Goal: Check status

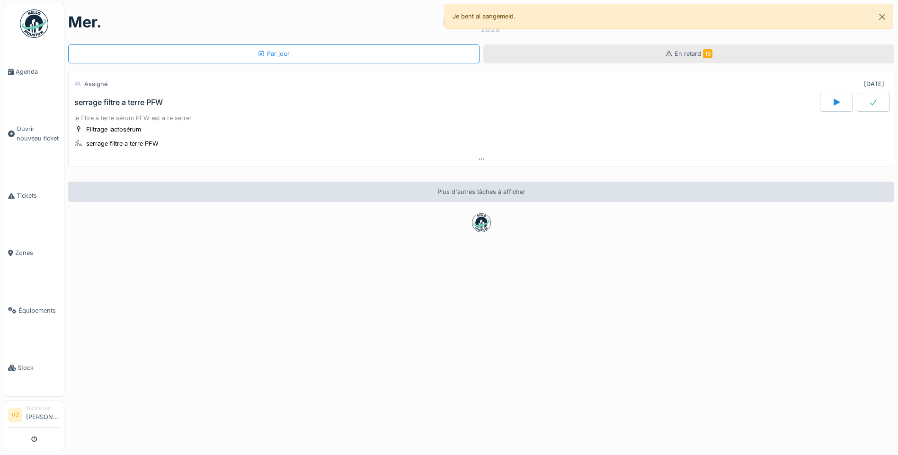
click at [704, 50] on div "En retard 19" at bounding box center [688, 54] width 411 height 19
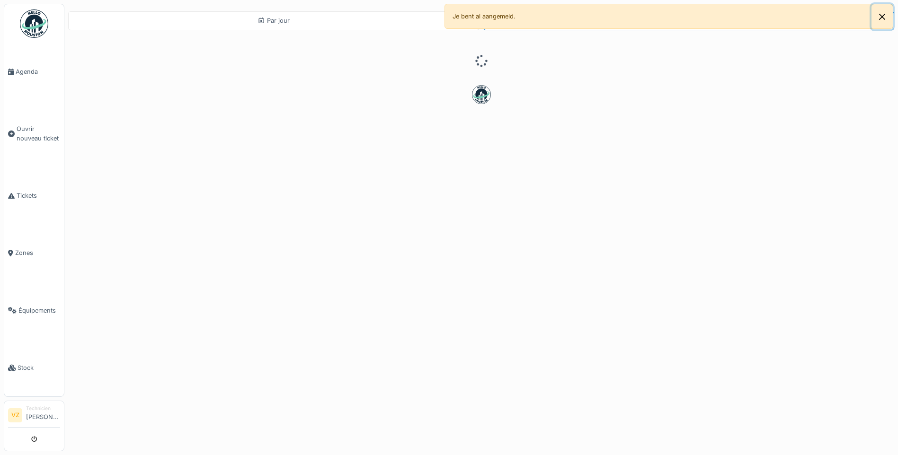
click at [881, 18] on button "Close" at bounding box center [882, 16] width 21 height 25
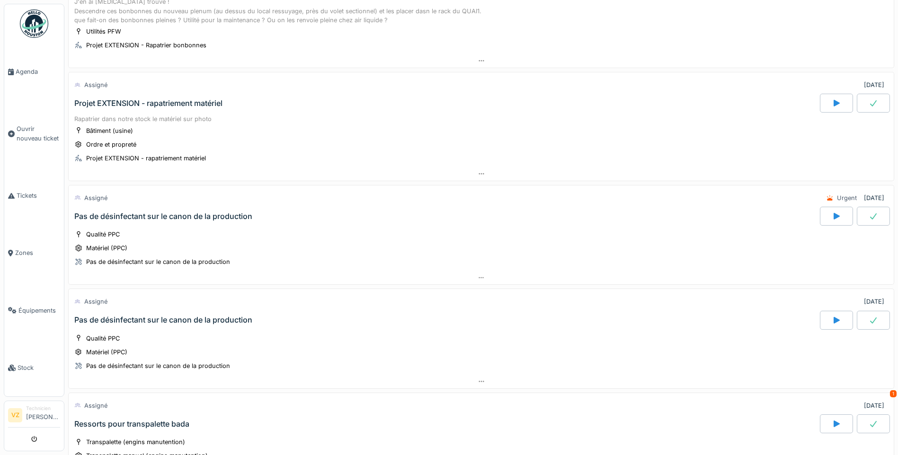
scroll to position [1042, 0]
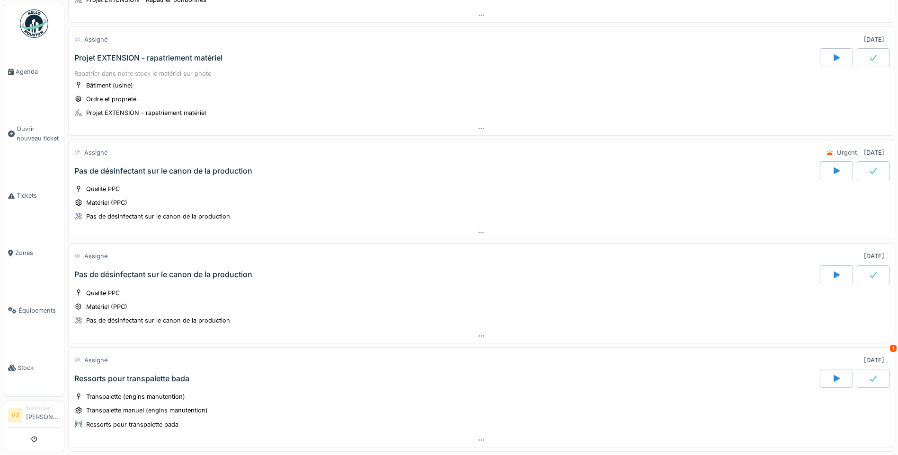
click at [202, 62] on div "Projet EXTENSION - rapatriement matériel" at bounding box center [148, 58] width 148 height 9
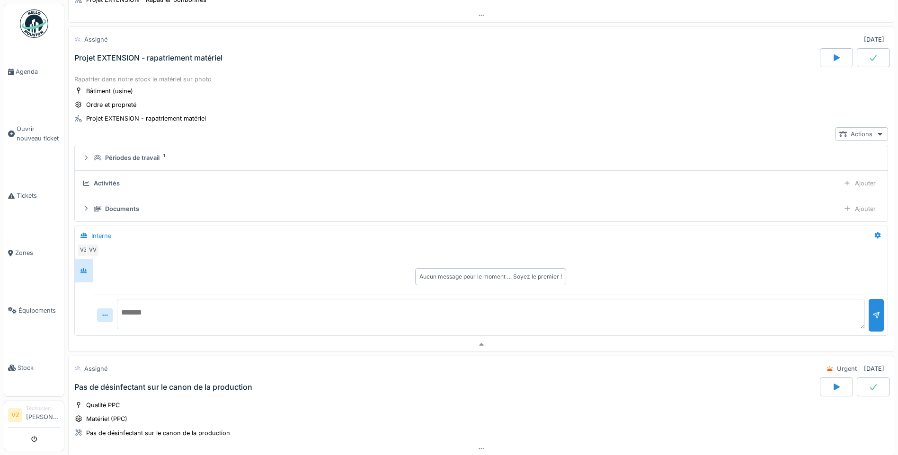
scroll to position [1030, 0]
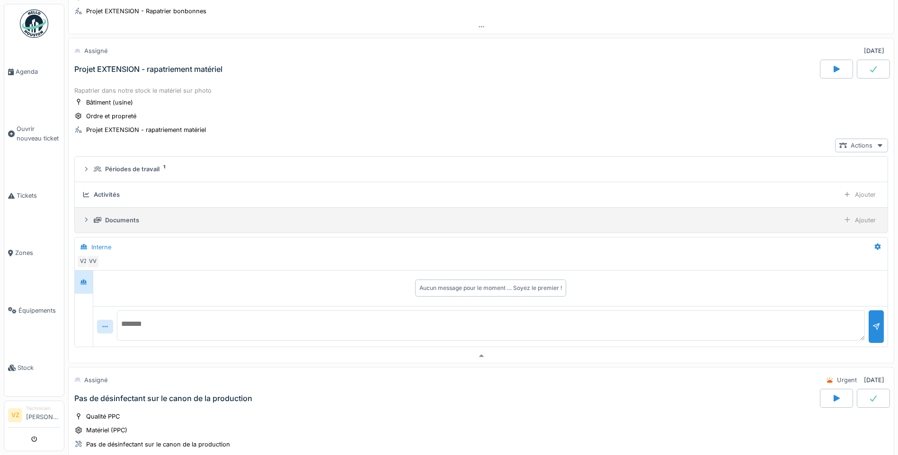
click at [142, 219] on div "Documents" at bounding box center [465, 220] width 742 height 9
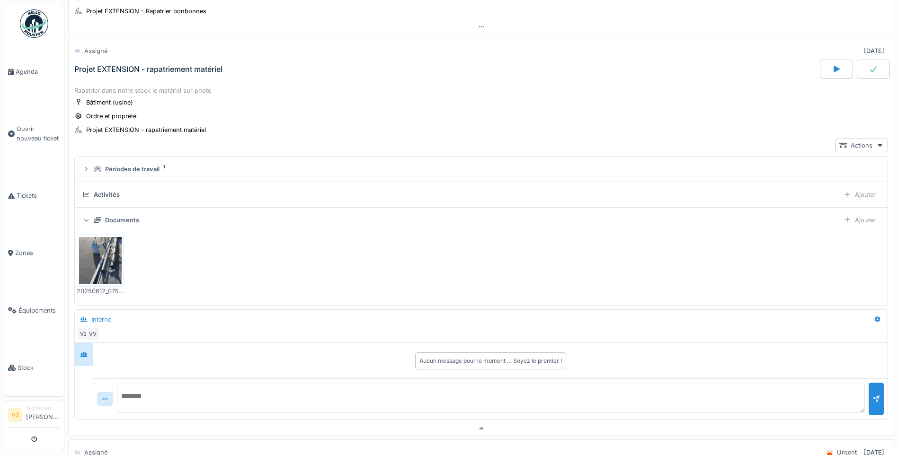
click at [115, 262] on img at bounding box center [100, 260] width 43 height 47
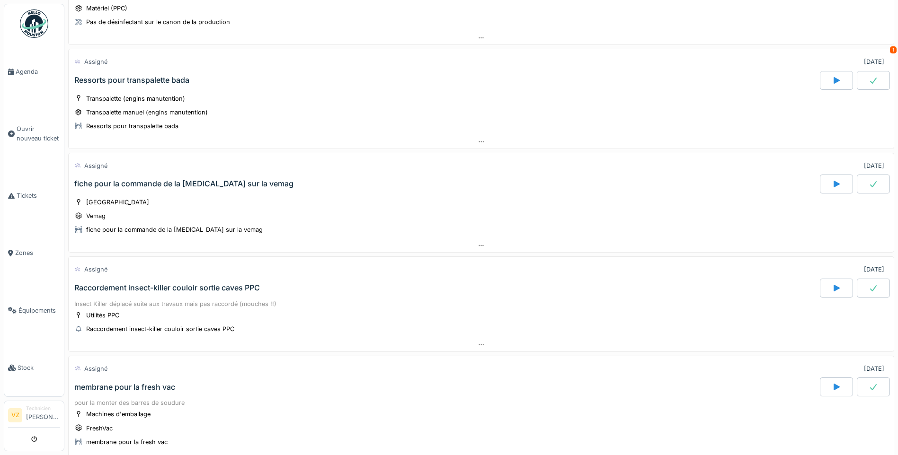
scroll to position [1646, 0]
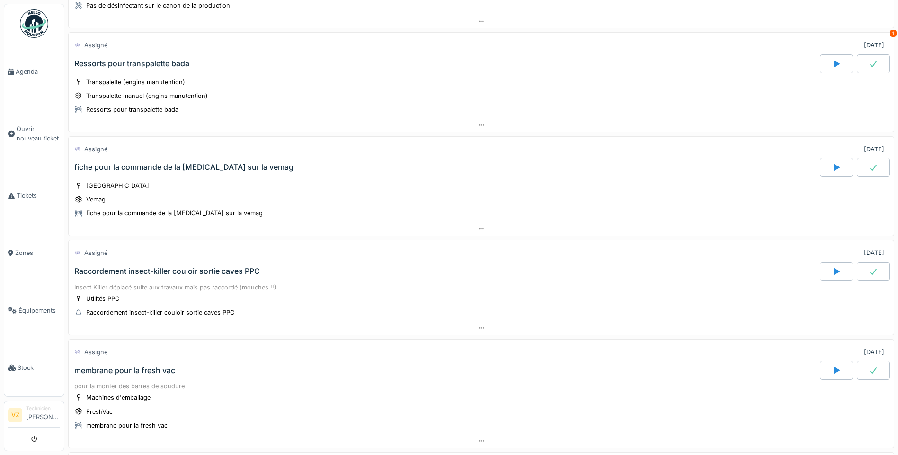
click at [229, 265] on div "Raccordement insect-killer couloir sortie caves PPC" at bounding box center [446, 271] width 748 height 19
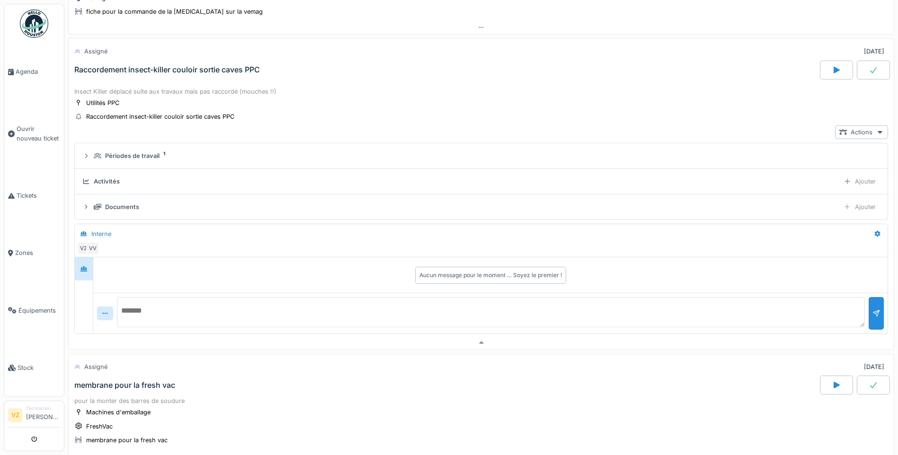
scroll to position [1848, 0]
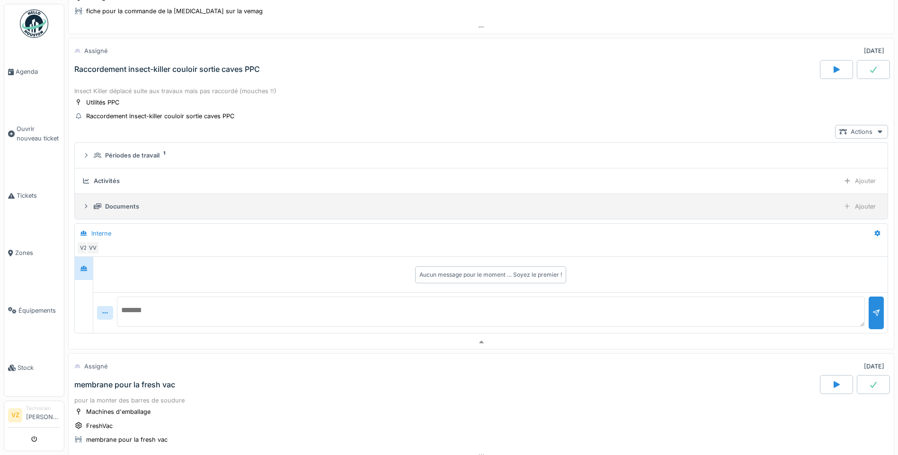
click at [107, 208] on div "Documents" at bounding box center [122, 206] width 34 height 9
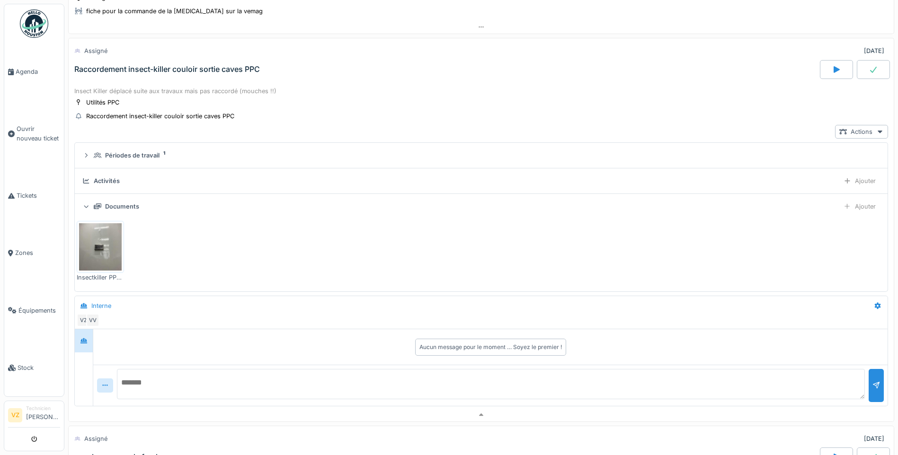
click at [113, 242] on img at bounding box center [100, 246] width 43 height 47
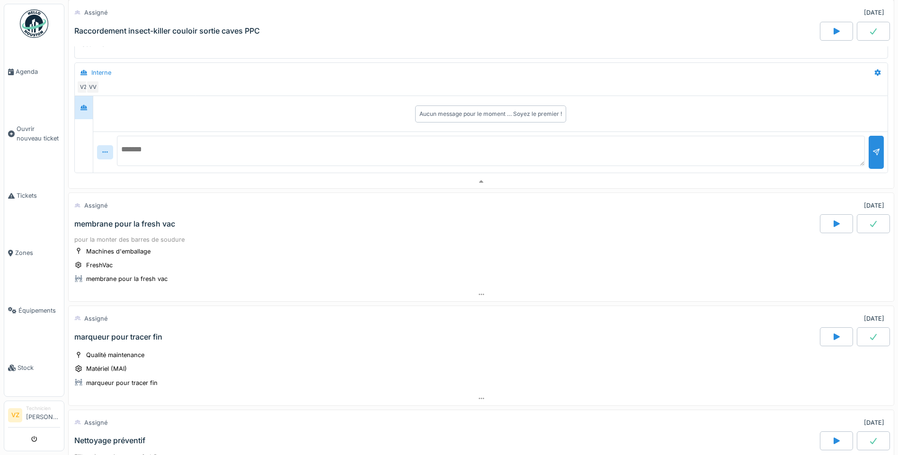
scroll to position [2085, 0]
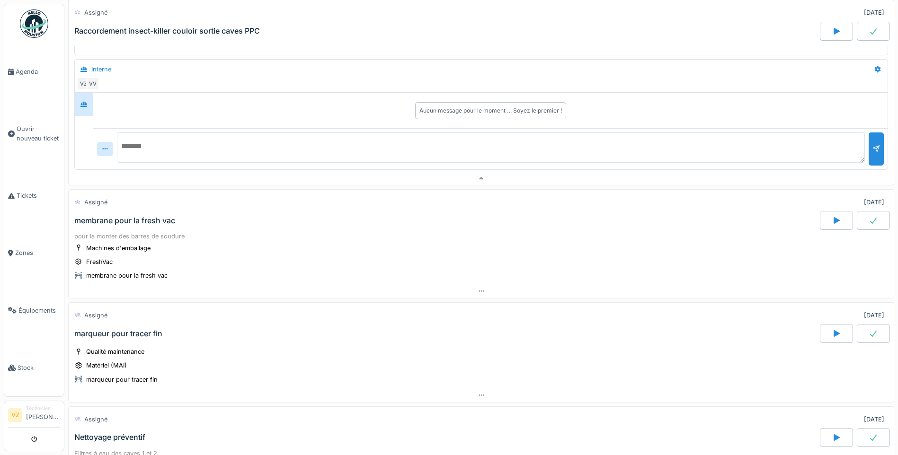
click at [207, 222] on div "membrane pour la fresh vac" at bounding box center [446, 220] width 748 height 19
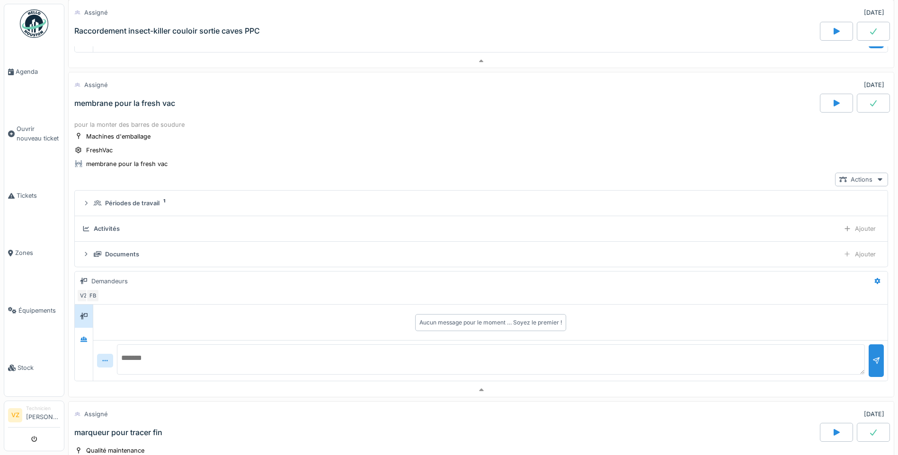
scroll to position [2236, 0]
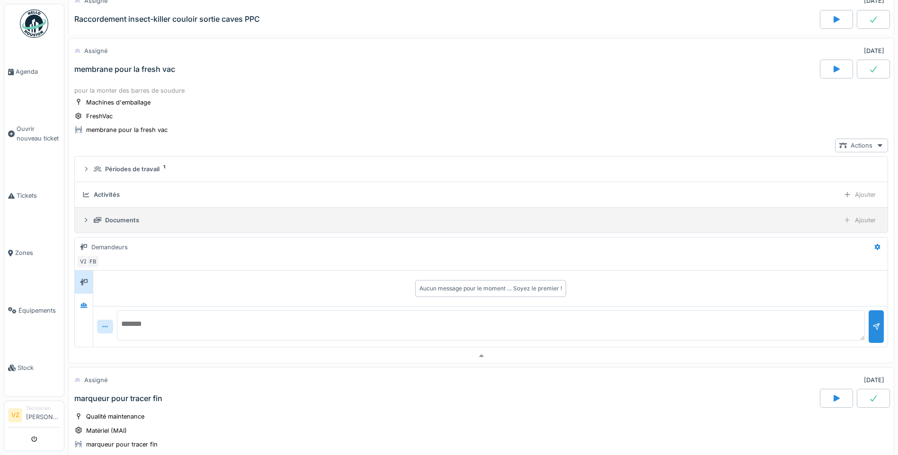
click at [158, 214] on div "Documents Ajouter" at bounding box center [481, 221] width 798 height 14
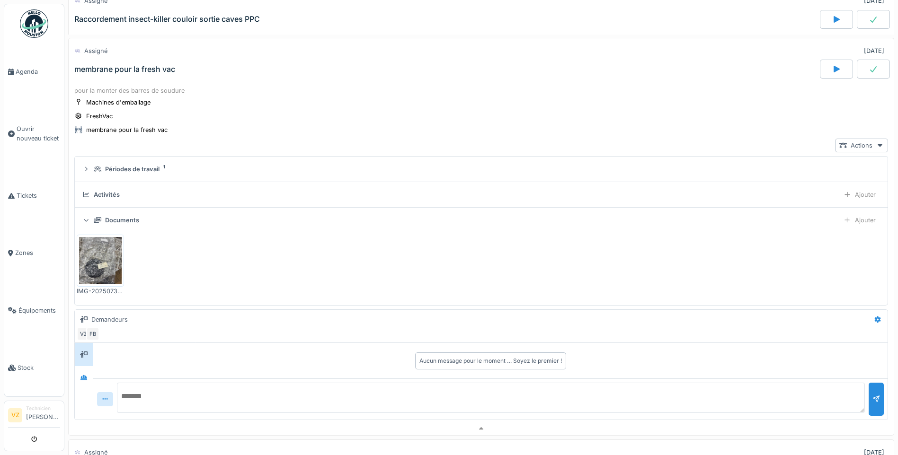
click at [108, 249] on img at bounding box center [100, 260] width 43 height 47
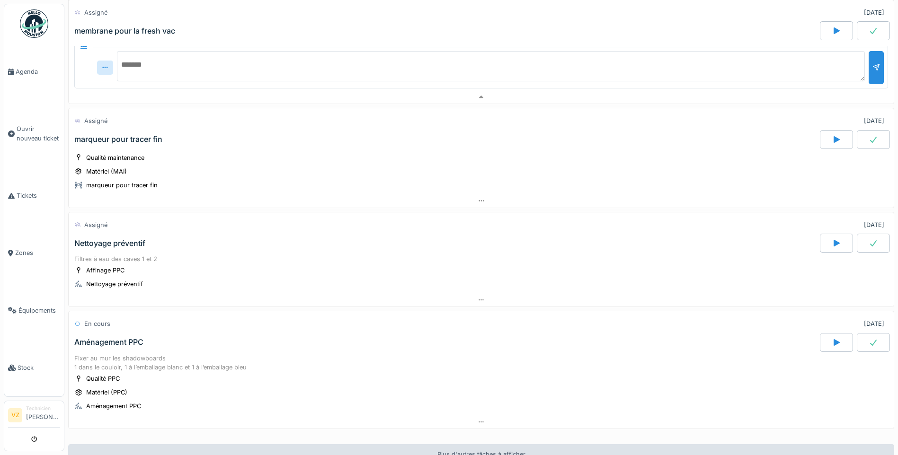
scroll to position [2615, 0]
